Goal: Transaction & Acquisition: Download file/media

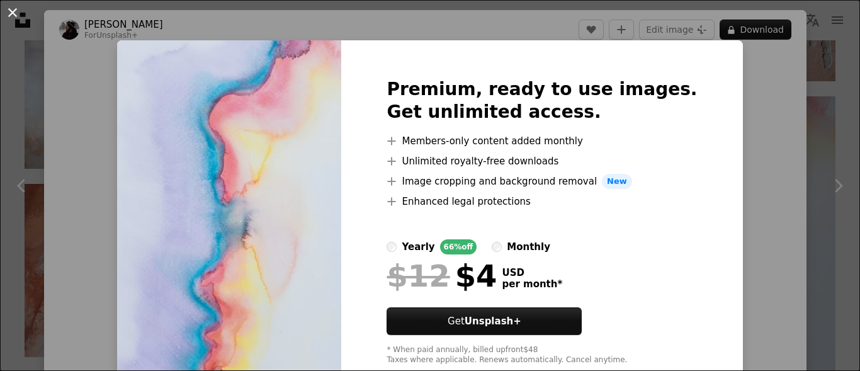
click at [16, 12] on button "An X shape" at bounding box center [12, 12] width 15 height 15
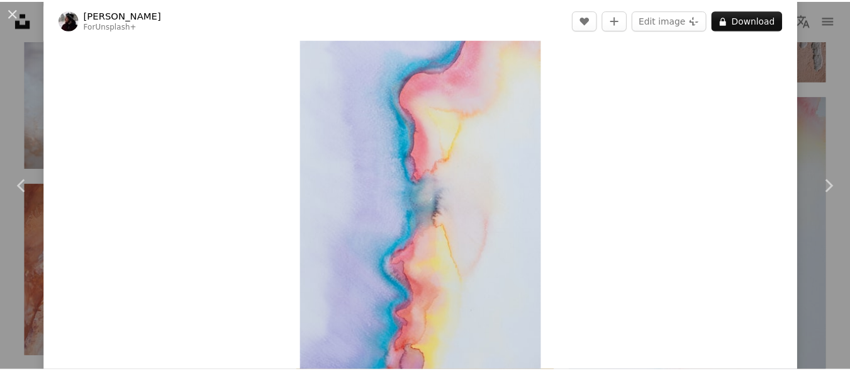
scroll to position [63, 0]
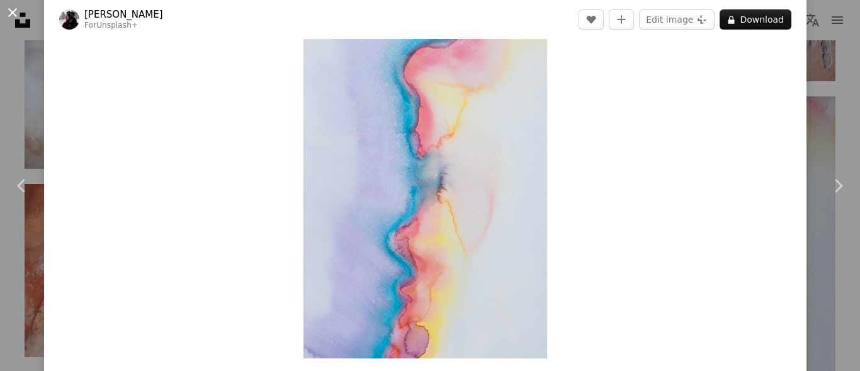
click at [16, 16] on button "An X shape" at bounding box center [12, 12] width 15 height 15
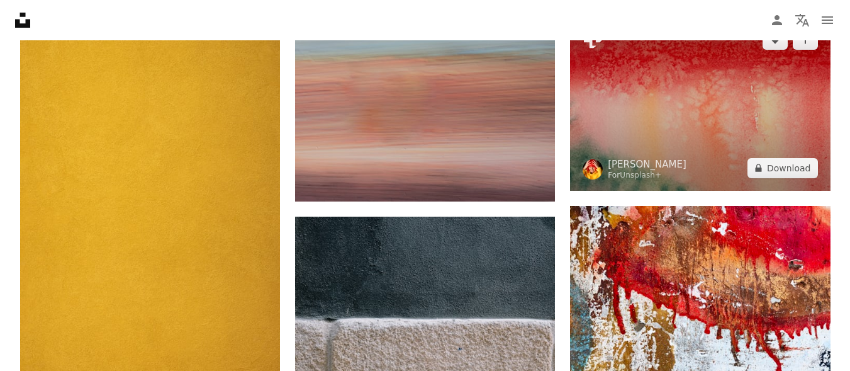
scroll to position [2895, 0]
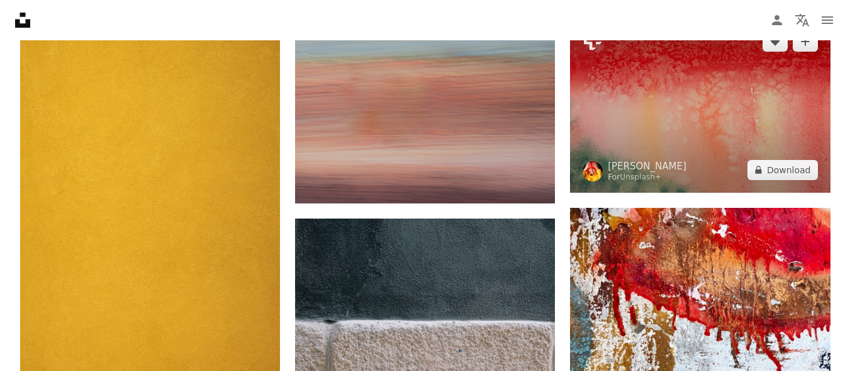
click at [661, 91] on img at bounding box center [700, 106] width 260 height 174
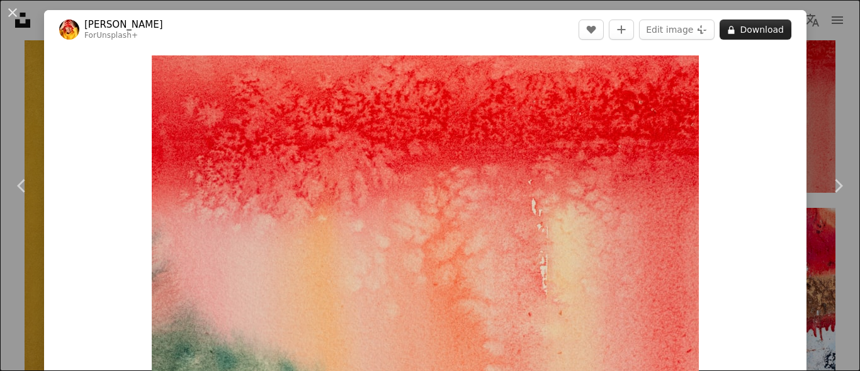
click at [728, 33] on icon at bounding box center [731, 30] width 6 height 8
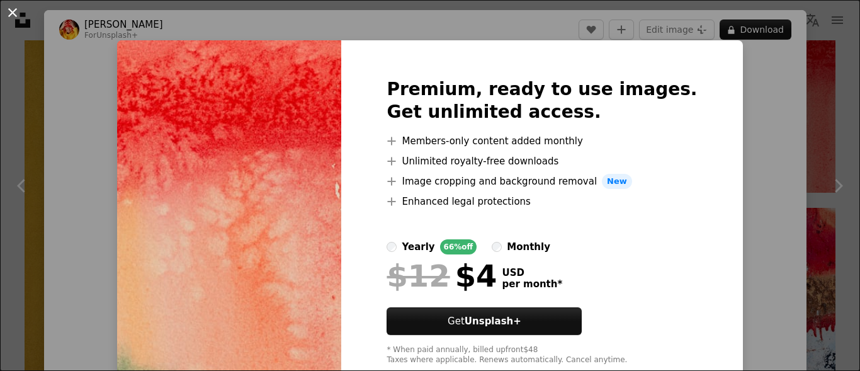
click at [13, 10] on button "An X shape" at bounding box center [12, 12] width 15 height 15
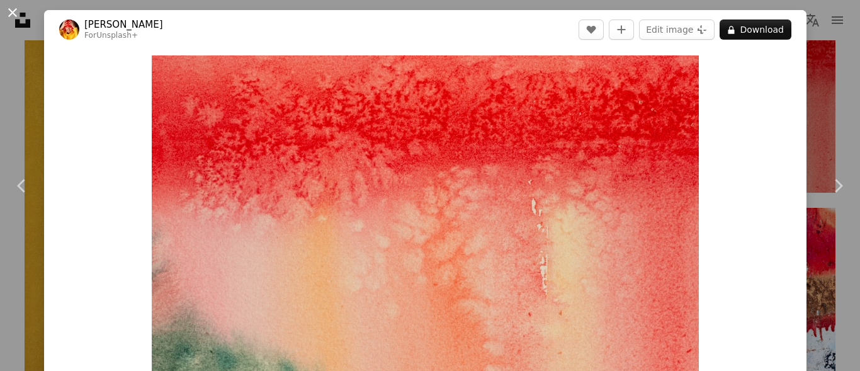
click at [16, 9] on button "An X shape" at bounding box center [12, 12] width 15 height 15
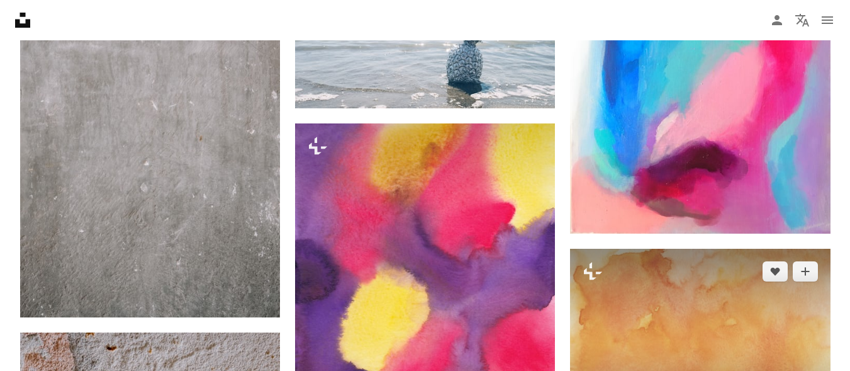
scroll to position [1133, 0]
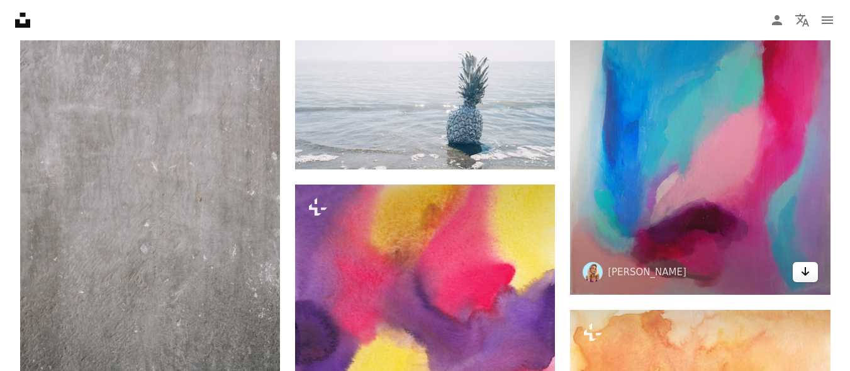
click at [804, 271] on icon "Arrow pointing down" at bounding box center [806, 271] width 10 height 15
